Goal: Navigation & Orientation: Find specific page/section

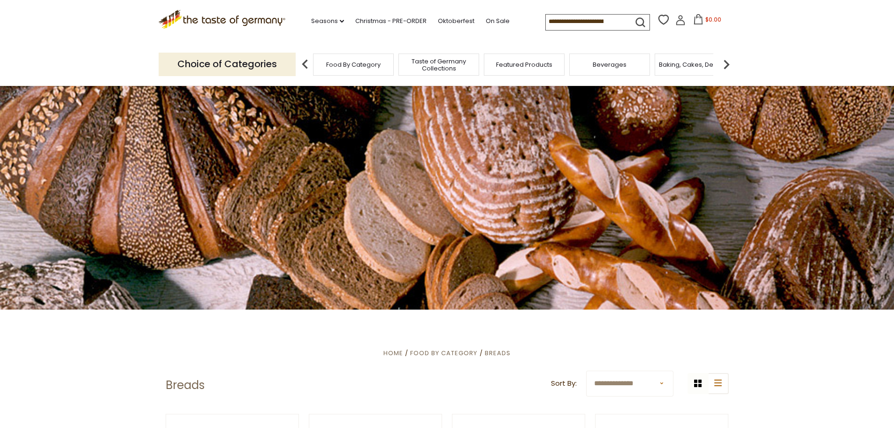
click at [722, 63] on img at bounding box center [726, 64] width 19 height 19
click at [588, 61] on span "Baking, Cakes, Desserts" at bounding box center [571, 64] width 73 height 7
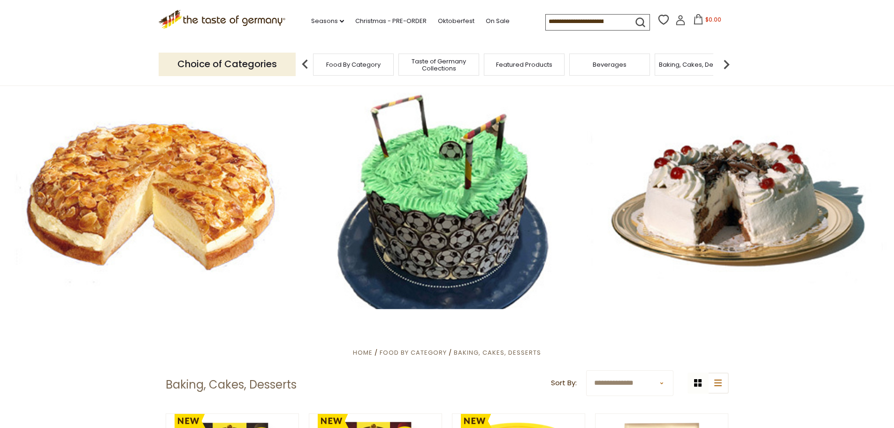
click at [333, 58] on div "Food By Category" at bounding box center [353, 64] width 81 height 22
click at [330, 65] on span "Food By Category" at bounding box center [353, 64] width 54 height 7
